Goal: Register for event/course

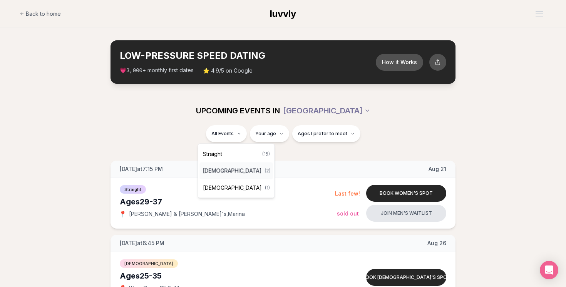
click at [229, 171] on span "[DEMOGRAPHIC_DATA]" at bounding box center [232, 171] width 59 height 8
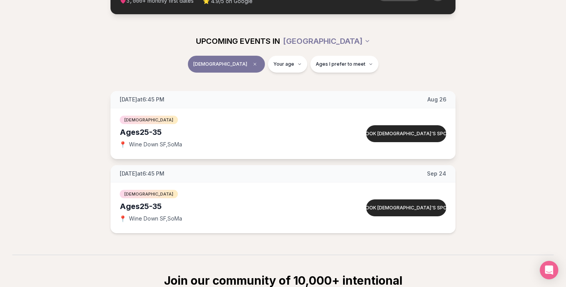
scroll to position [69, 0]
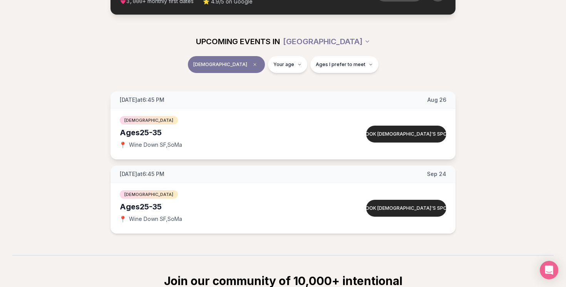
click at [158, 134] on div "Ages [DEMOGRAPHIC_DATA]" at bounding box center [228, 132] width 217 height 11
drag, startPoint x: 167, startPoint y: 135, endPoint x: 94, endPoint y: 131, distance: 73.2
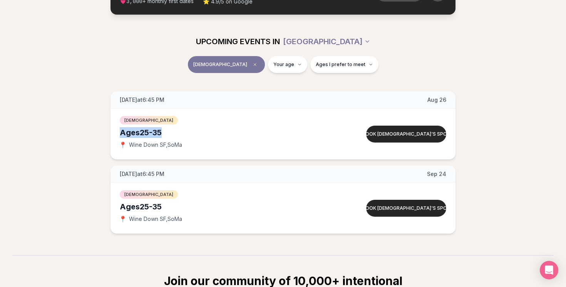
click at [94, 131] on div "[DATE] at 6:45 PM [DATE] Ages [DEMOGRAPHIC_DATA] [DEMOGRAPHIC_DATA] 📍 Wine Down…" at bounding box center [282, 163] width 541 height 142
click at [135, 134] on div "Ages [DEMOGRAPHIC_DATA]" at bounding box center [228, 132] width 217 height 11
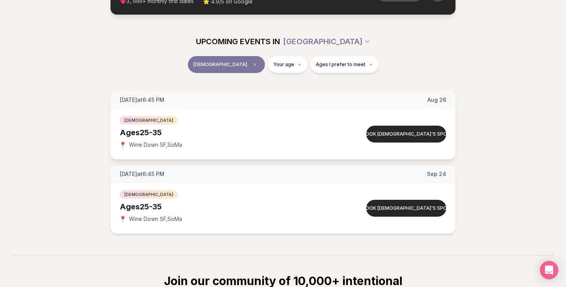
click at [135, 134] on div "Ages [DEMOGRAPHIC_DATA]" at bounding box center [228, 132] width 217 height 11
click at [149, 134] on div "Ages [DEMOGRAPHIC_DATA]" at bounding box center [228, 132] width 217 height 11
drag, startPoint x: 172, startPoint y: 132, endPoint x: 52, endPoint y: 130, distance: 119.7
click at [55, 130] on div "[DATE] at 6:45 PM [DATE] Ages [DEMOGRAPHIC_DATA] [DEMOGRAPHIC_DATA] 📍 Wine Down…" at bounding box center [282, 163] width 541 height 142
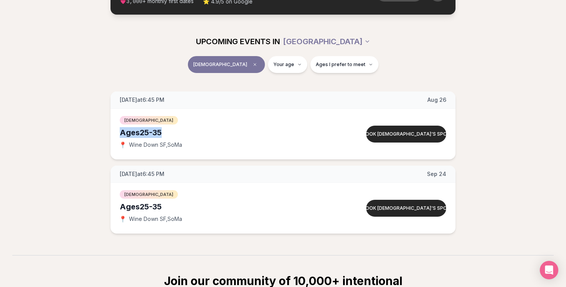
click at [52, 130] on div "[DATE] at 6:45 PM [DATE] Ages [DEMOGRAPHIC_DATA] [DEMOGRAPHIC_DATA] 📍 Wine Down…" at bounding box center [282, 163] width 541 height 142
click at [338, 48] on html "Back to home luvvly LOW-PRESSURE SPEED DATING How it Works 💗 3,000 + monthly fi…" at bounding box center [283, 189] width 566 height 517
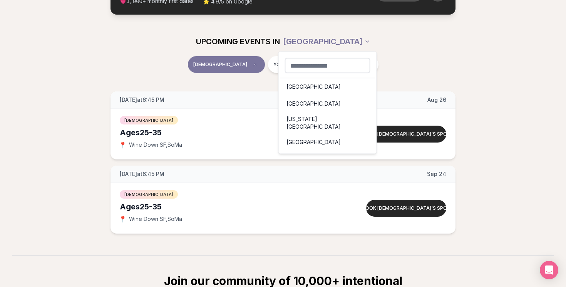
click at [389, 67] on html "Back to home luvvly LOW-PRESSURE SPEED DATING How it Works 💗 3,000 + monthly fi…" at bounding box center [283, 189] width 566 height 517
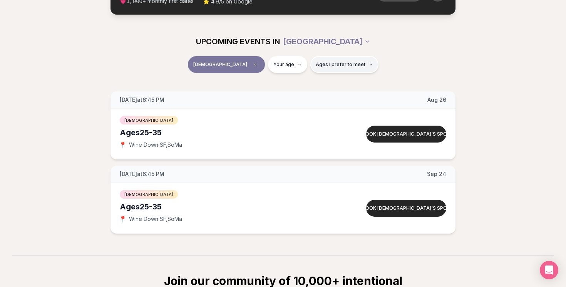
click at [323, 72] on button "Ages I prefer to meet" at bounding box center [344, 64] width 68 height 17
click at [291, 65] on html "Back to home luvvly LOW-PRESSURE SPEED DATING How it Works 💗 3,000 + monthly fi…" at bounding box center [283, 189] width 566 height 517
type input "**"
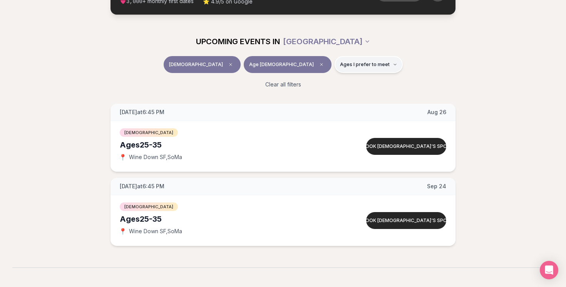
click at [343, 68] on button "Ages I prefer to meet" at bounding box center [368, 64] width 68 height 17
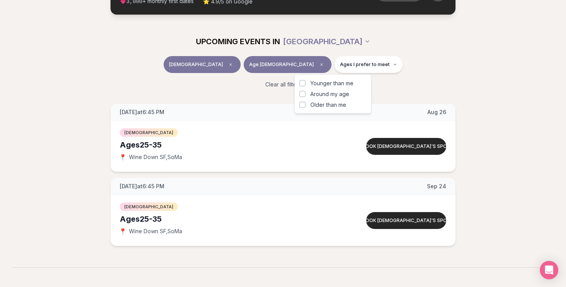
click at [435, 70] on div "[DEMOGRAPHIC_DATA] Age [DEMOGRAPHIC_DATA] Ages I prefer to meet" at bounding box center [282, 66] width 431 height 20
click at [319, 63] on icon "Clear age" at bounding box center [321, 64] width 5 height 5
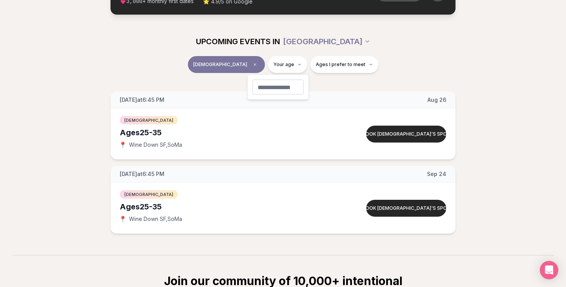
click at [449, 70] on html "Back to home luvvly LOW-PRESSURE SPEED DATING How it Works 💗 3,000 + monthly fi…" at bounding box center [283, 189] width 566 height 517
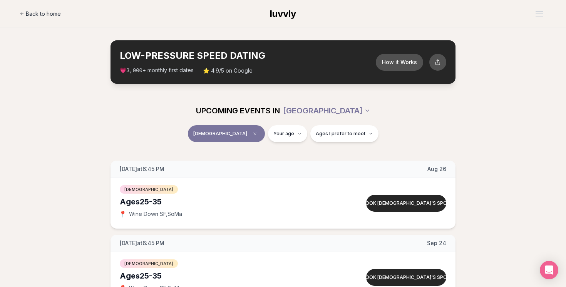
click at [43, 13] on span "Back to home" at bounding box center [43, 14] width 35 height 8
